Goal: Information Seeking & Learning: Learn about a topic

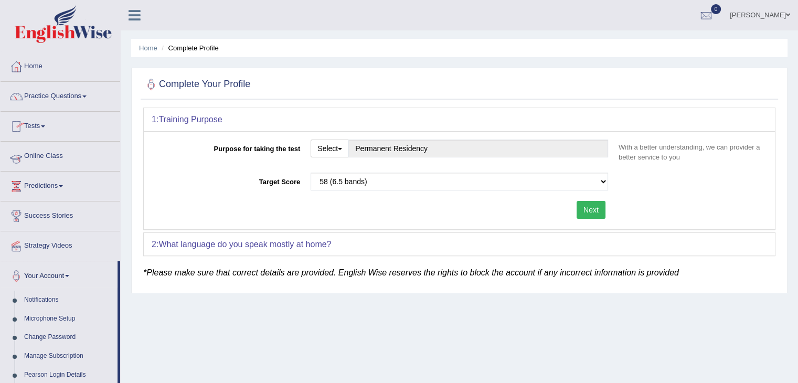
click at [45, 154] on link "Online Class" at bounding box center [61, 155] width 120 height 26
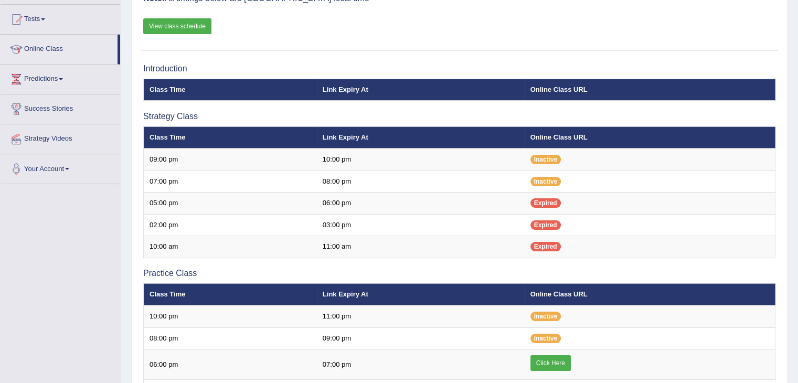
scroll to position [210, 0]
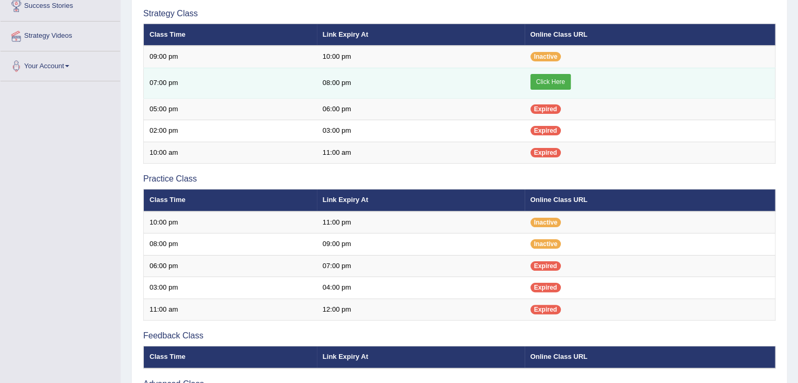
click at [545, 78] on link "Click Here" at bounding box center [550, 82] width 40 height 16
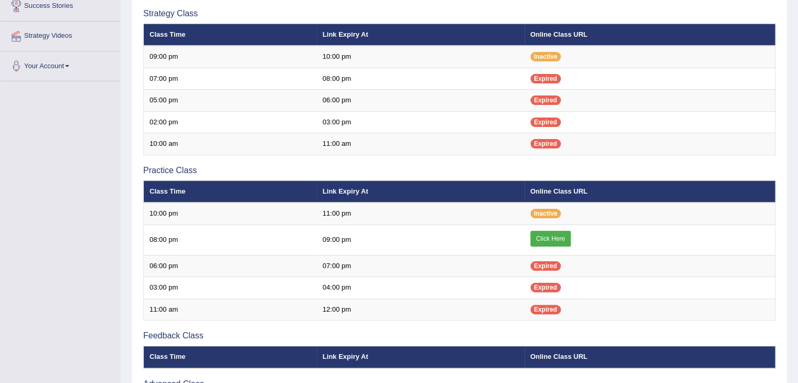
scroll to position [210, 0]
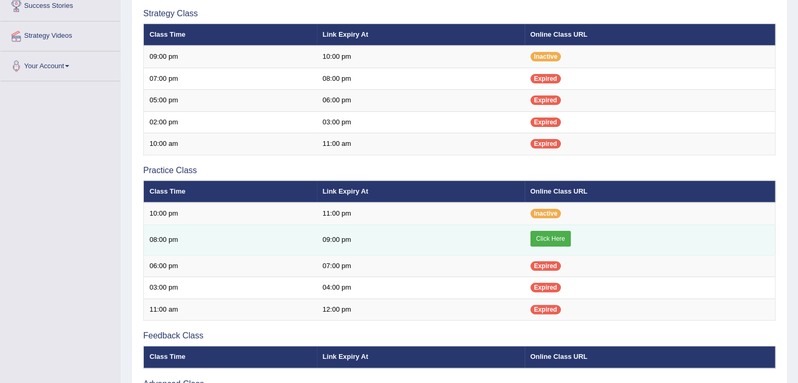
click at [539, 233] on link "Click Here" at bounding box center [550, 239] width 40 height 16
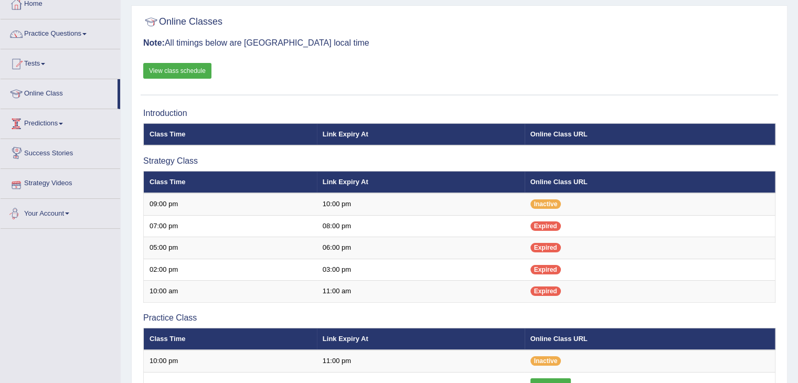
scroll to position [52, 0]
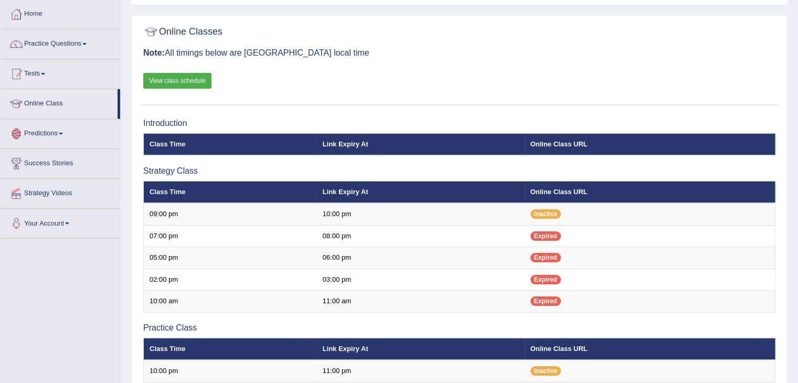
click at [42, 84] on link "Tests" at bounding box center [61, 72] width 120 height 26
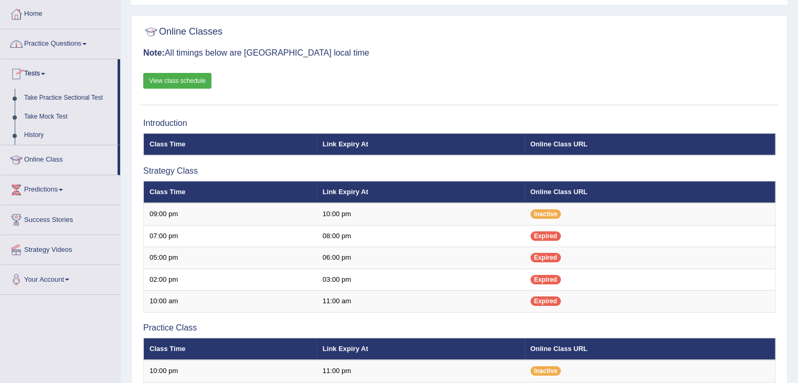
click at [44, 51] on link "Practice Questions" at bounding box center [61, 42] width 120 height 26
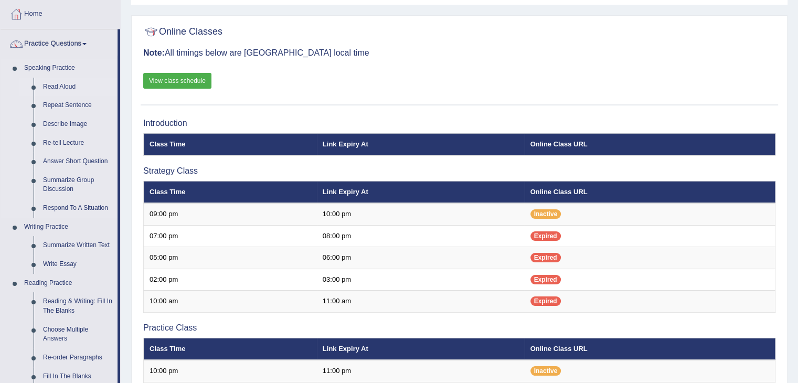
click at [60, 87] on link "Read Aloud" at bounding box center [77, 87] width 79 height 19
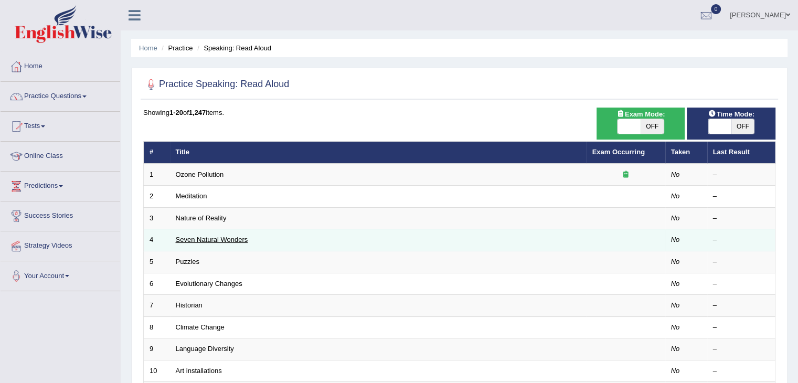
click at [197, 240] on link "Seven Natural Wonders" at bounding box center [212, 239] width 72 height 8
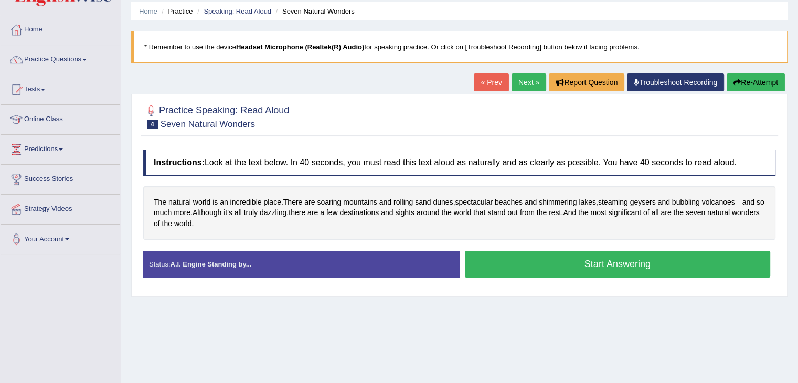
scroll to position [52, 0]
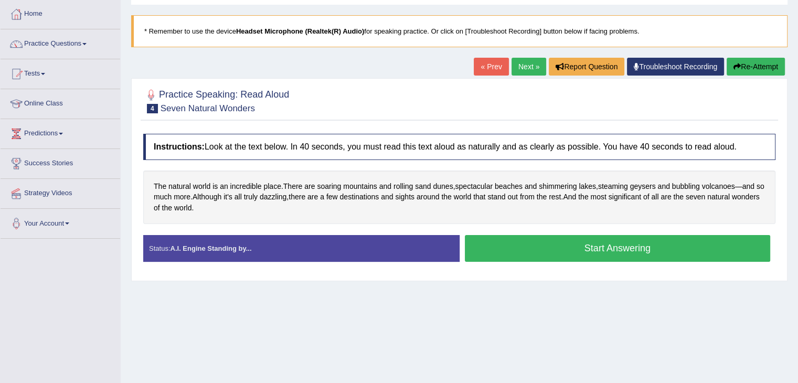
drag, startPoint x: 517, startPoint y: 245, endPoint x: 497, endPoint y: 313, distance: 71.2
click at [497, 313] on div "Home Practice Speaking: Read Aloud Seven Natural Wonders * Remember to use the …" at bounding box center [459, 210] width 677 height 524
click at [530, 239] on button "Start Answering" at bounding box center [618, 248] width 306 height 27
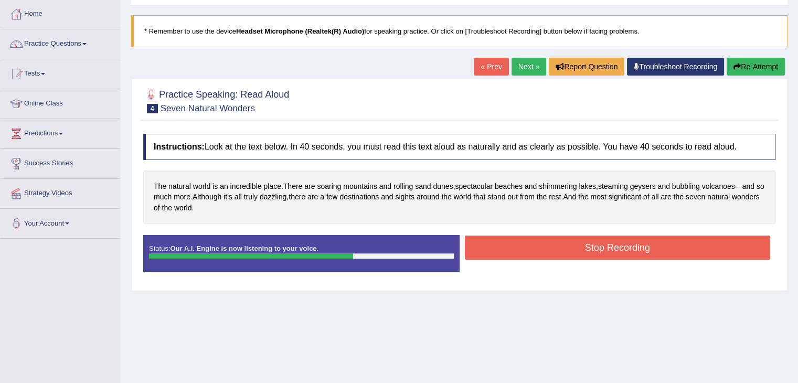
click at [557, 242] on button "Stop Recording" at bounding box center [618, 247] width 306 height 24
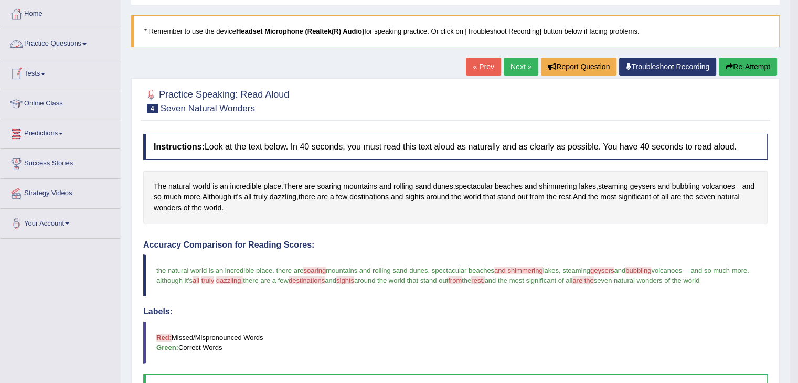
click at [59, 48] on link "Practice Questions" at bounding box center [61, 42] width 120 height 26
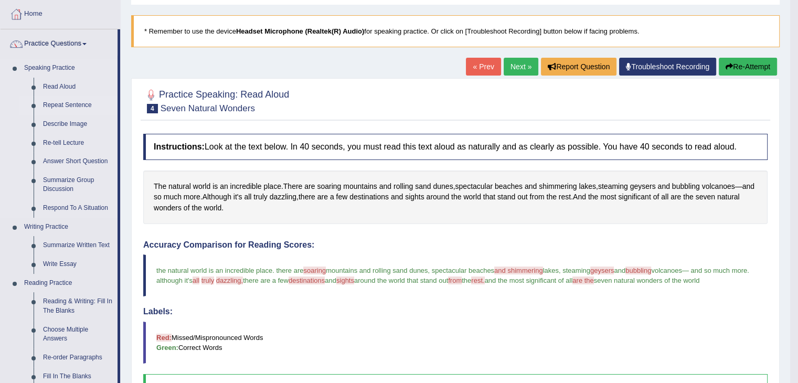
click at [65, 105] on link "Repeat Sentence" at bounding box center [77, 105] width 79 height 19
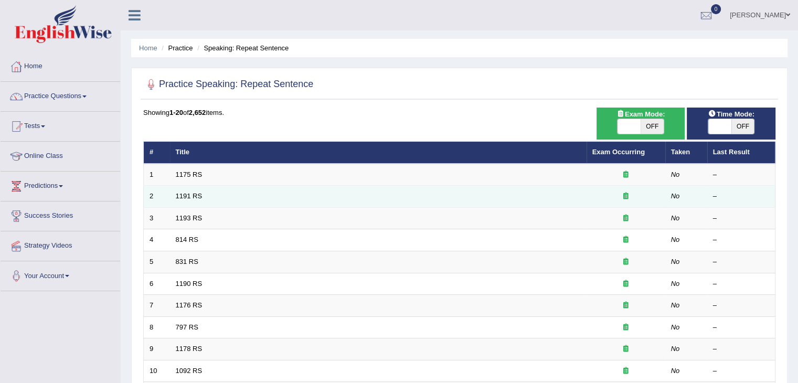
scroll to position [105, 0]
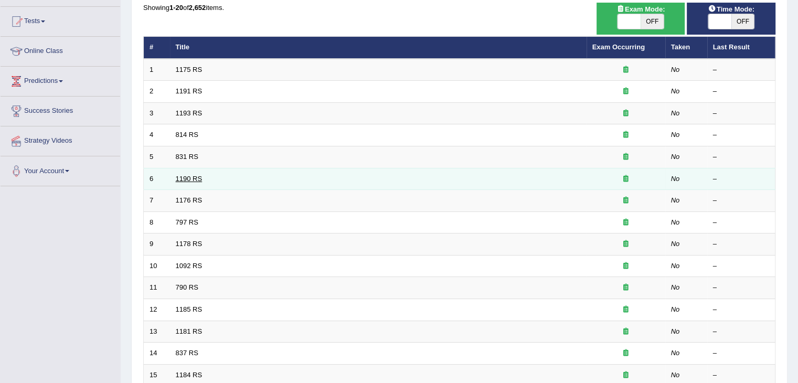
click at [184, 175] on link "1190 RS" at bounding box center [189, 179] width 27 height 8
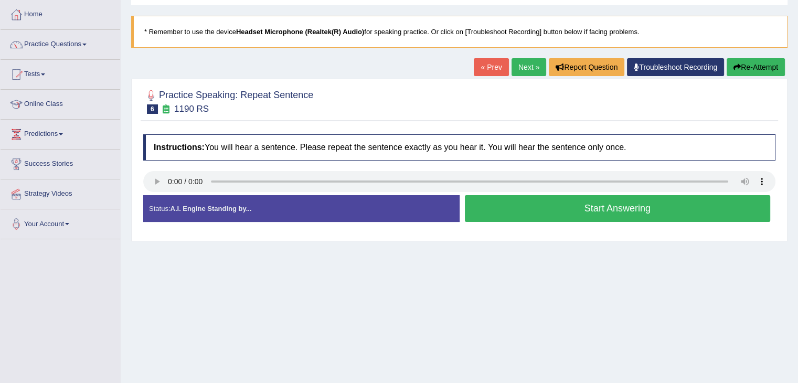
scroll to position [52, 0]
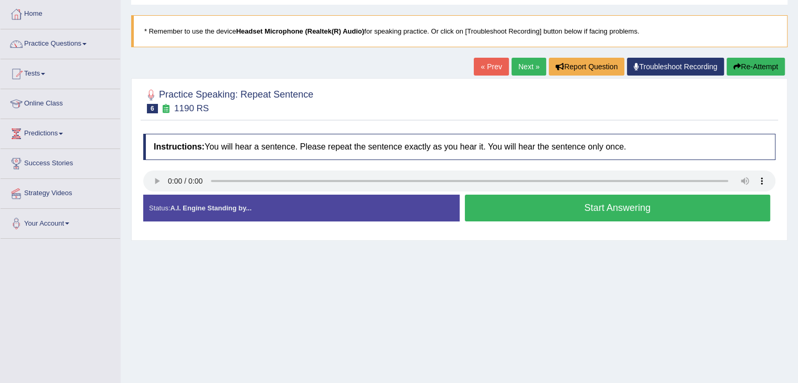
click at [556, 200] on button "Start Answering" at bounding box center [618, 208] width 306 height 27
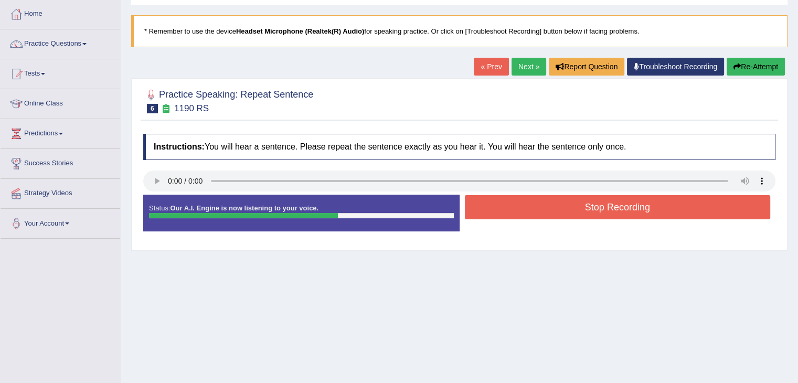
click at [556, 200] on button "Stop Recording" at bounding box center [618, 207] width 306 height 24
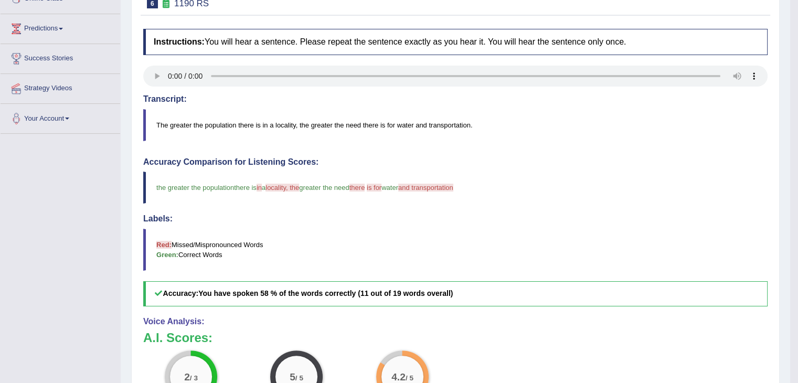
scroll to position [105, 0]
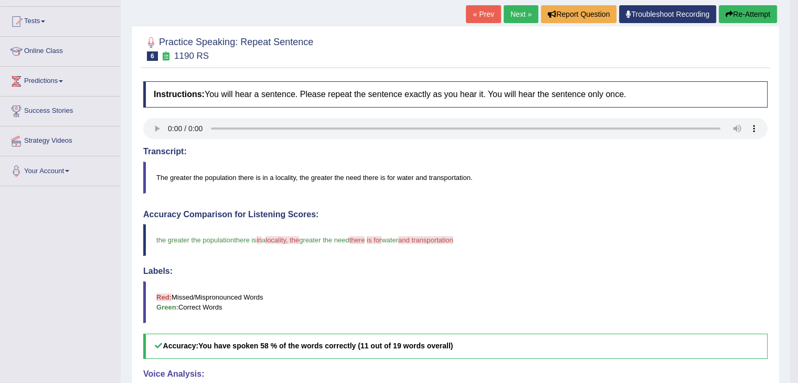
click at [517, 16] on link "Next »" at bounding box center [520, 14] width 35 height 18
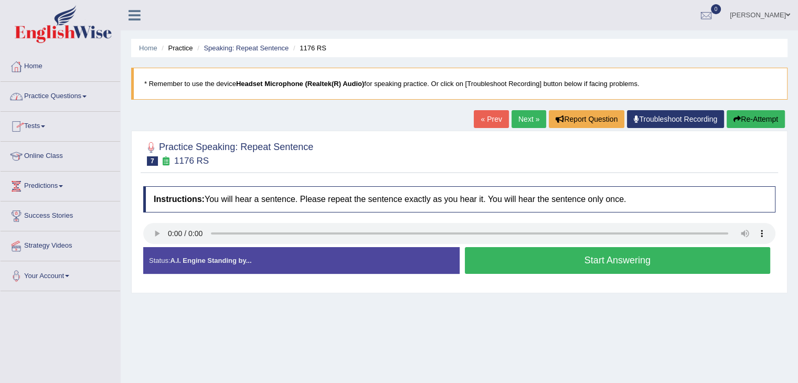
click at [44, 104] on link "Practice Questions" at bounding box center [61, 95] width 120 height 26
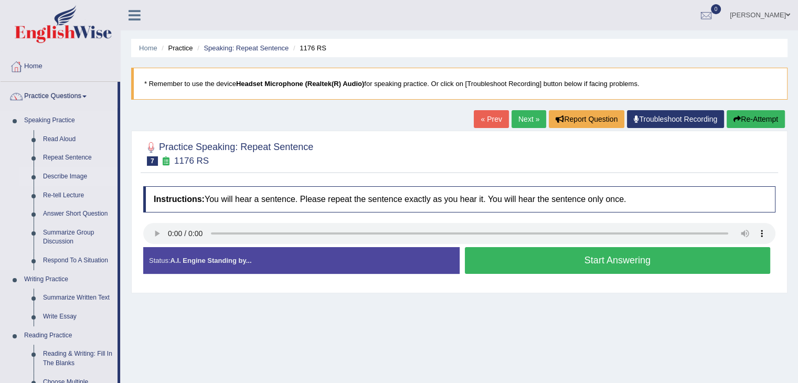
click at [77, 177] on link "Describe Image" at bounding box center [77, 176] width 79 height 19
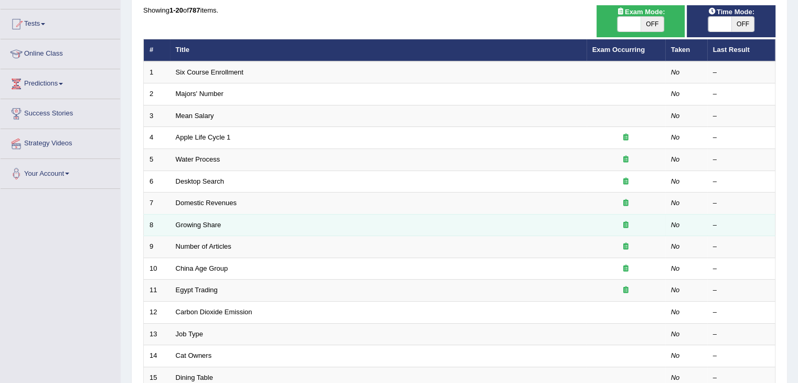
scroll to position [105, 0]
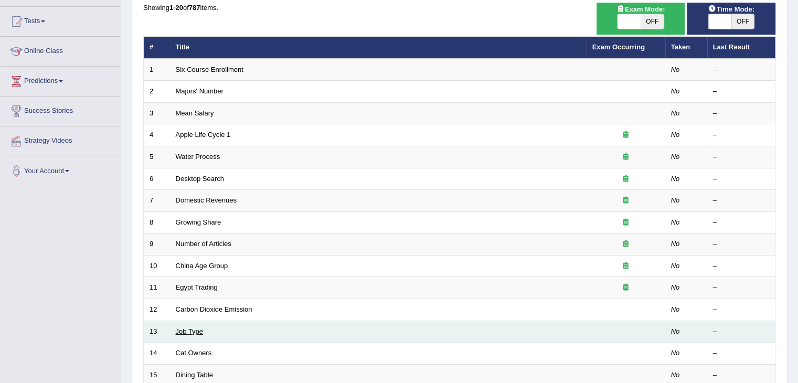
click at [188, 331] on link "Job Type" at bounding box center [190, 331] width 28 height 8
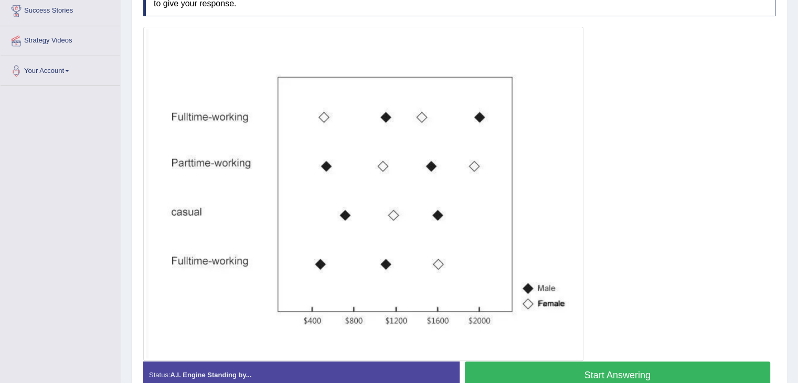
scroll to position [210, 0]
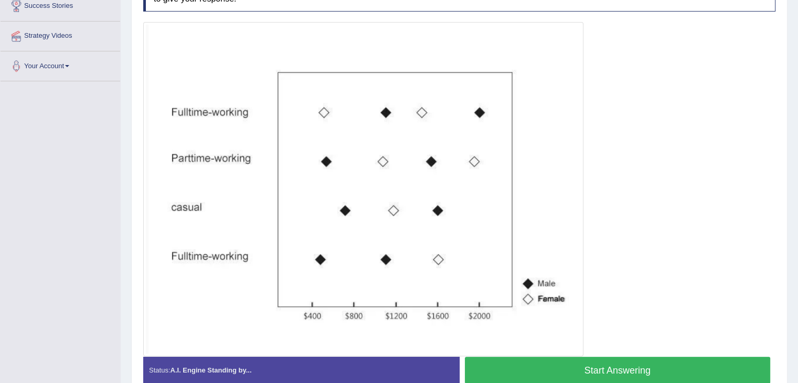
click at [561, 366] on button "Start Answering" at bounding box center [618, 370] width 306 height 27
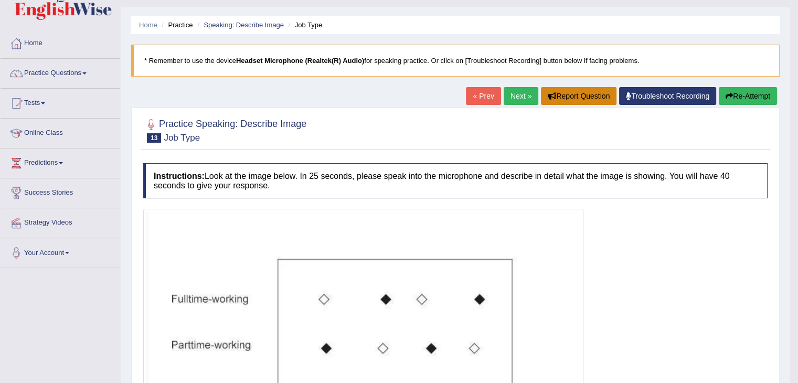
scroll to position [0, 0]
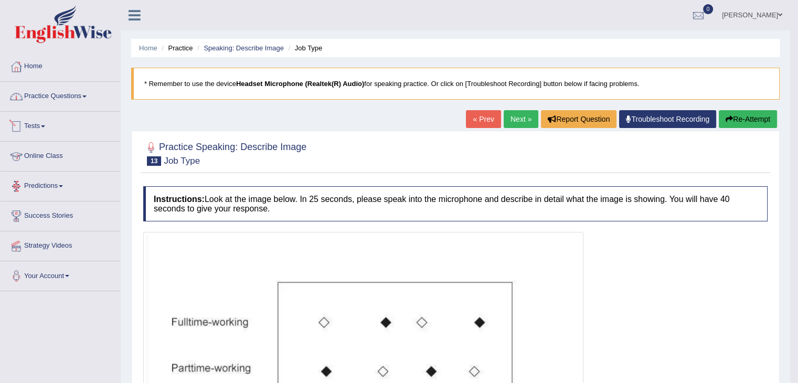
click at [41, 101] on link "Practice Questions" at bounding box center [61, 95] width 120 height 26
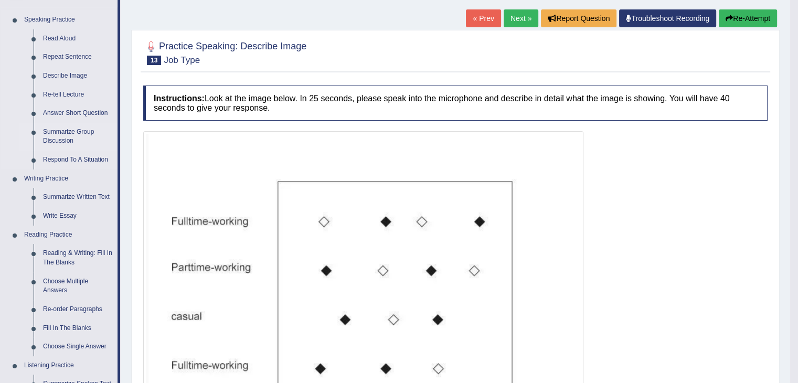
scroll to position [105, 0]
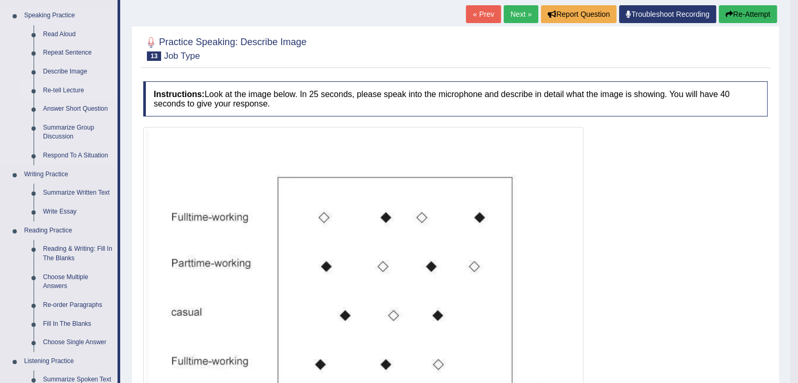
click at [60, 92] on link "Re-tell Lecture" at bounding box center [77, 90] width 79 height 19
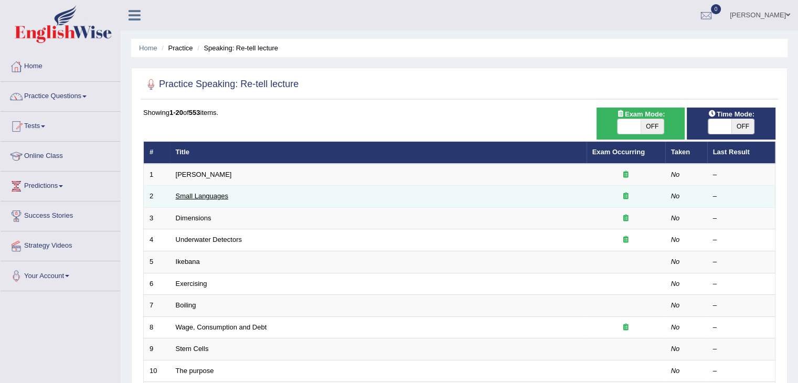
click at [194, 192] on link "Small Languages" at bounding box center [202, 196] width 52 height 8
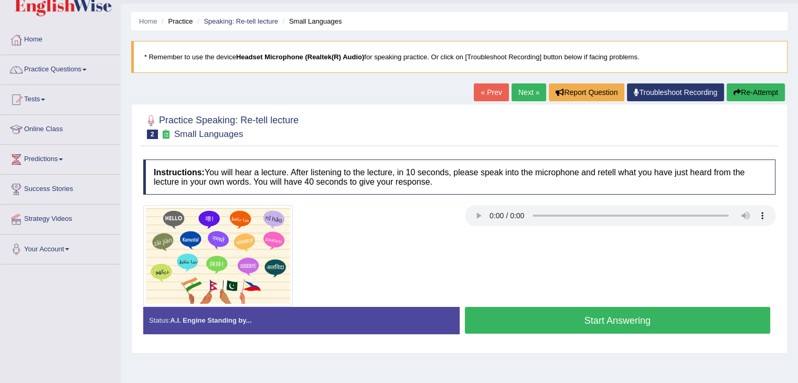
scroll to position [52, 0]
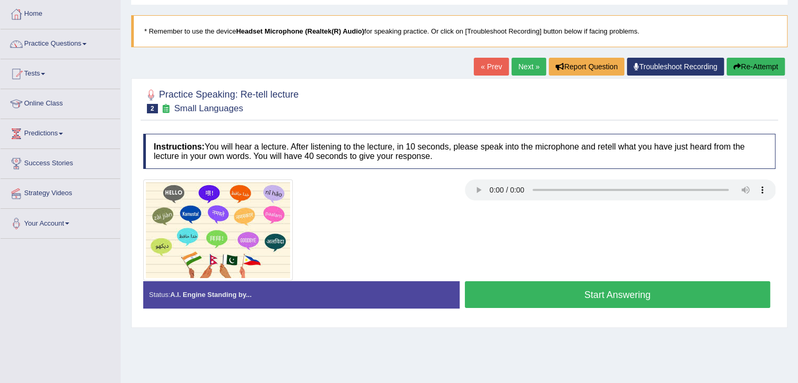
click at [562, 295] on button "Start Answering" at bounding box center [618, 294] width 306 height 27
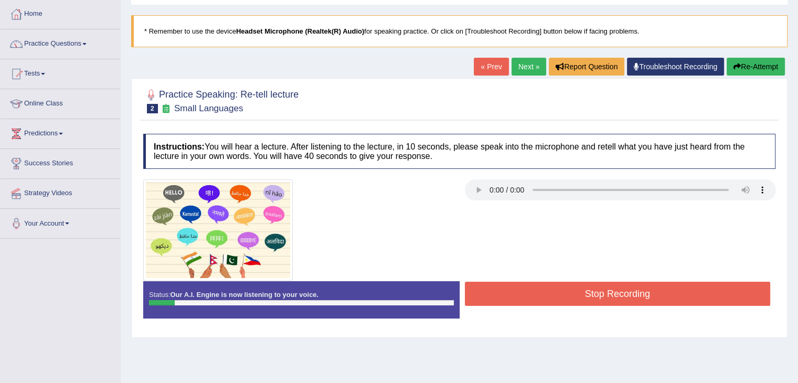
click at [663, 307] on div "Status: Our A.I. Engine is now listening to your voice. Start Answering Stop Re…" at bounding box center [459, 304] width 632 height 47
click at [624, 292] on button "Stop Recording" at bounding box center [618, 294] width 306 height 24
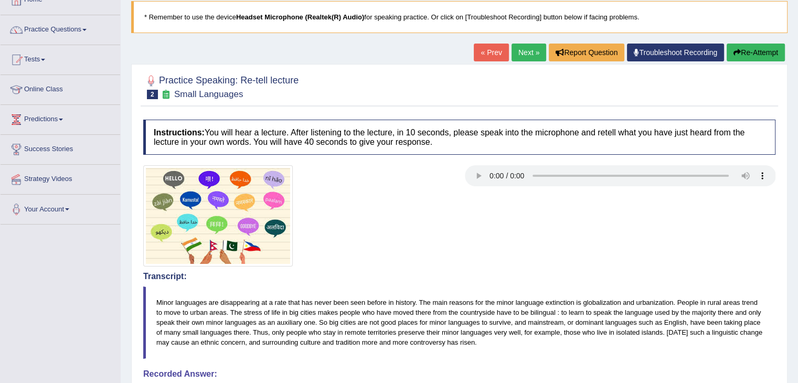
scroll to position [41, 0]
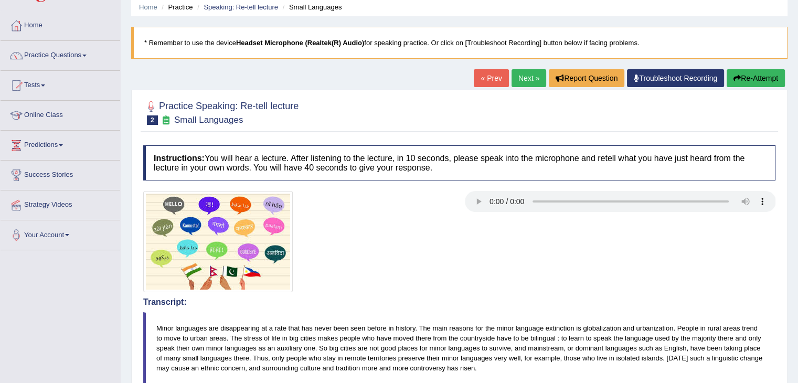
click at [748, 72] on button "Re-Attempt" at bounding box center [755, 78] width 58 height 18
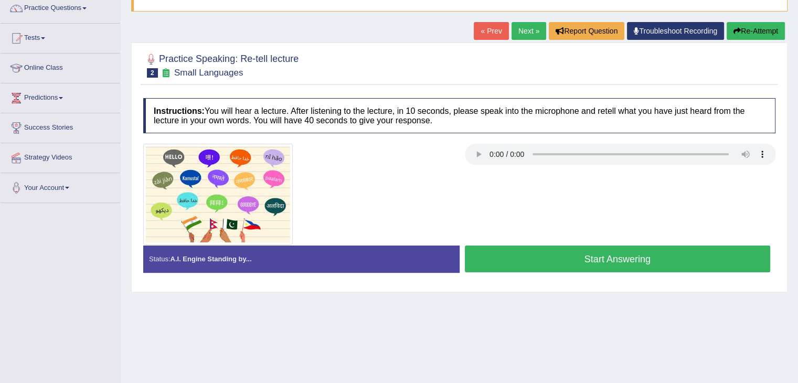
scroll to position [93, 0]
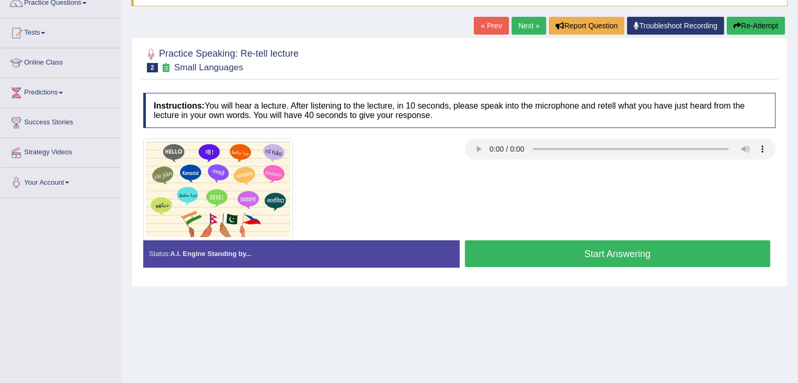
click at [521, 250] on button "Start Answering" at bounding box center [618, 253] width 306 height 27
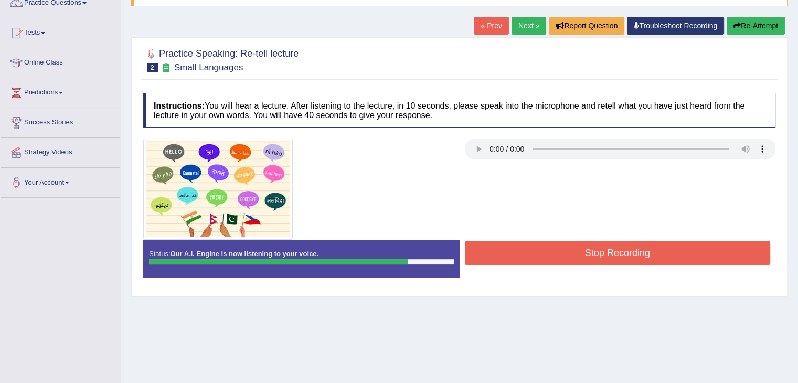
click at [521, 250] on button "Stop Recording" at bounding box center [618, 253] width 306 height 24
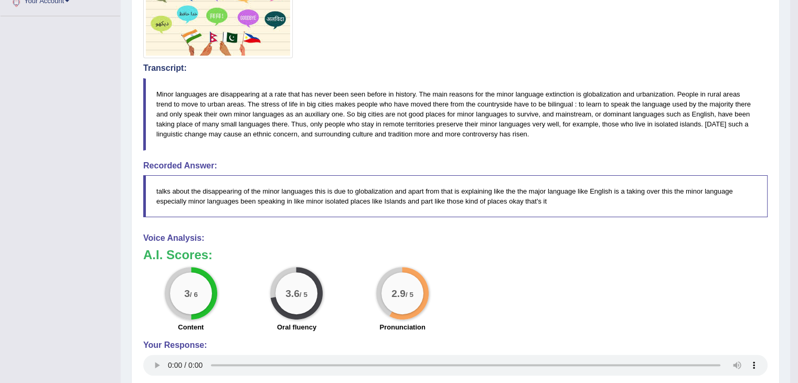
scroll to position [251, 0]
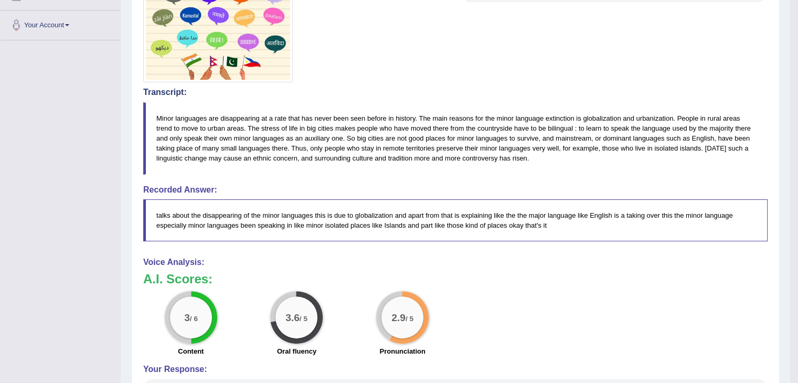
drag, startPoint x: 355, startPoint y: 77, endPoint x: 361, endPoint y: 76, distance: 7.0
click at [355, 77] on div at bounding box center [296, 31] width 317 height 101
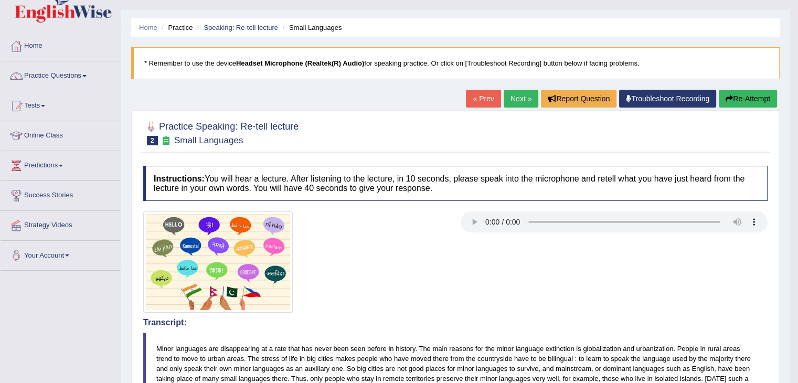
scroll to position [0, 0]
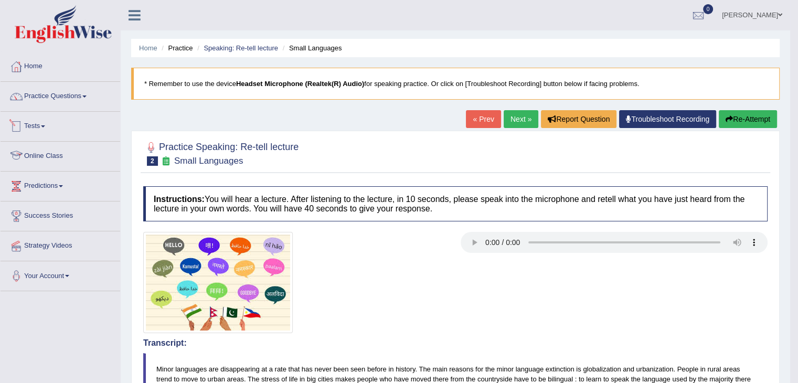
click at [45, 126] on span at bounding box center [43, 126] width 4 height 2
